Goal: Book appointment/travel/reservation

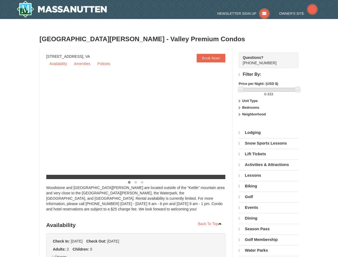
select select "10"
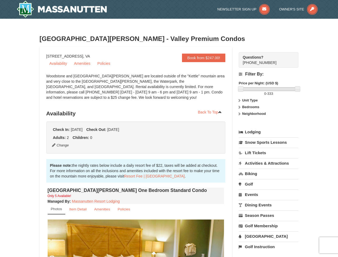
click at [169, 128] on ul "Check In: [DATE] Check Out: [DATE]" at bounding box center [136, 129] width 168 height 5
click at [60, 145] on button "Change" at bounding box center [61, 145] width 18 height 6
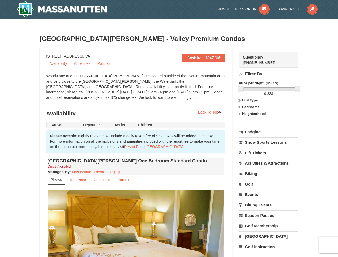
click at [136, 238] on img at bounding box center [136, 238] width 176 height 96
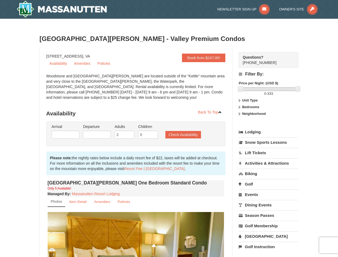
type input "[DATE]"
click at [169, 238] on img at bounding box center [136, 260] width 176 height 96
click at [268, 83] on strong "Price per Night: (USD $)" at bounding box center [257, 83] width 39 height 4
click at [269, 89] on div at bounding box center [268, 89] width 57 height 4
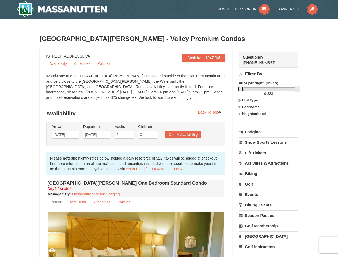
click at [240, 89] on link at bounding box center [240, 88] width 5 height 5
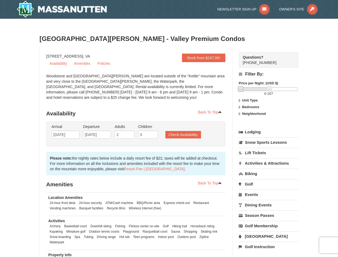
click at [297, 89] on div "0 - 167" at bounding box center [268, 91] width 60 height 9
click at [268, 94] on span "167" at bounding box center [270, 93] width 6 height 4
click at [268, 100] on label "Unit Type" at bounding box center [268, 100] width 60 height 5
